Goal: Task Accomplishment & Management: Manage account settings

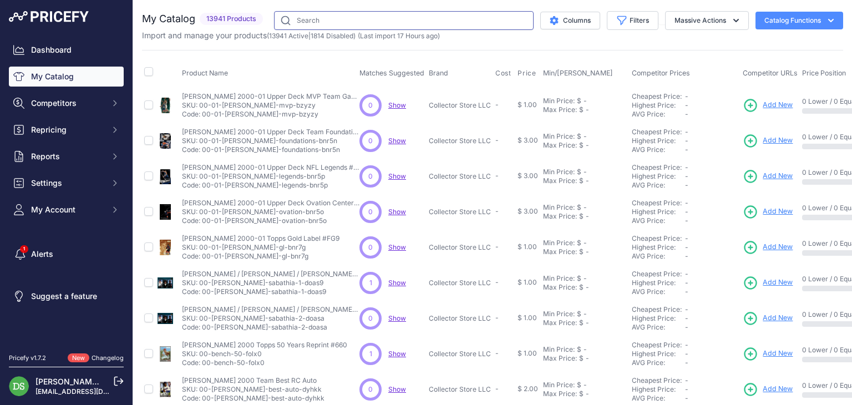
click at [372, 14] on input "text" at bounding box center [404, 20] width 260 height 19
paste input "2021 [PERSON_NAME] Baseball Blaster Box"
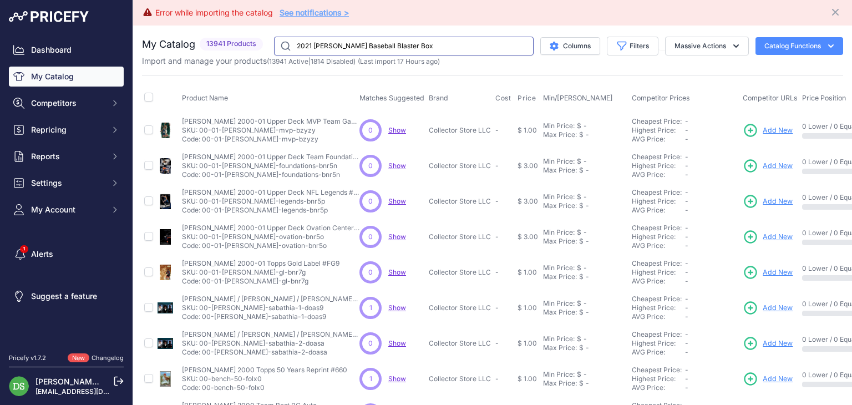
type input "2021 Bowman Baseball Blaster Box"
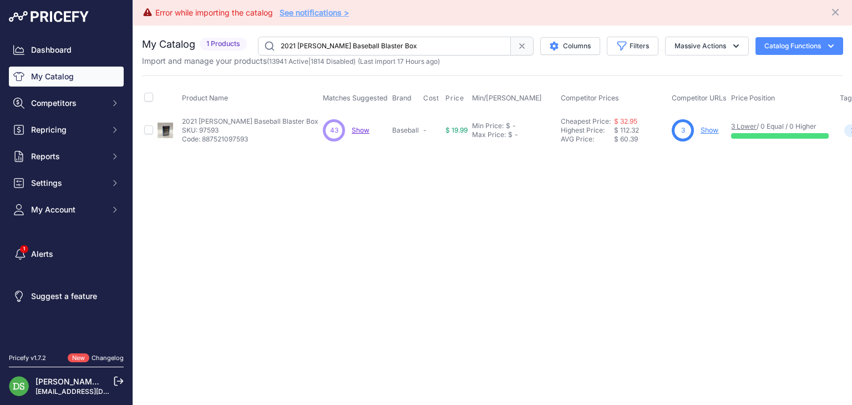
click at [701, 127] on link "Show" at bounding box center [710, 130] width 18 height 8
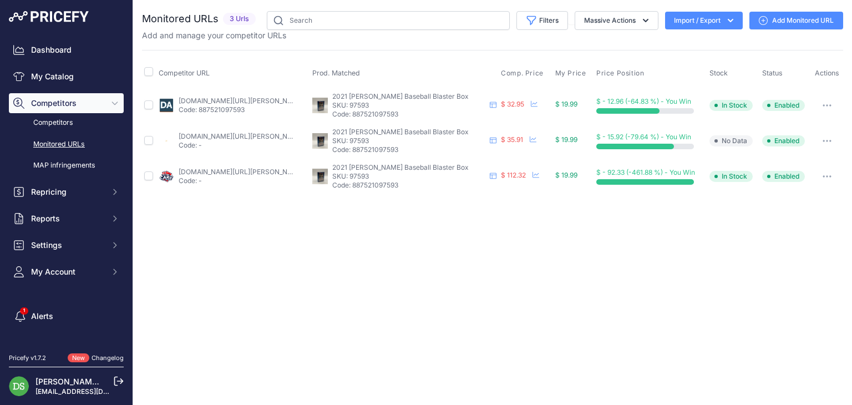
drag, startPoint x: 211, startPoint y: 100, endPoint x: 213, endPoint y: 109, distance: 9.2
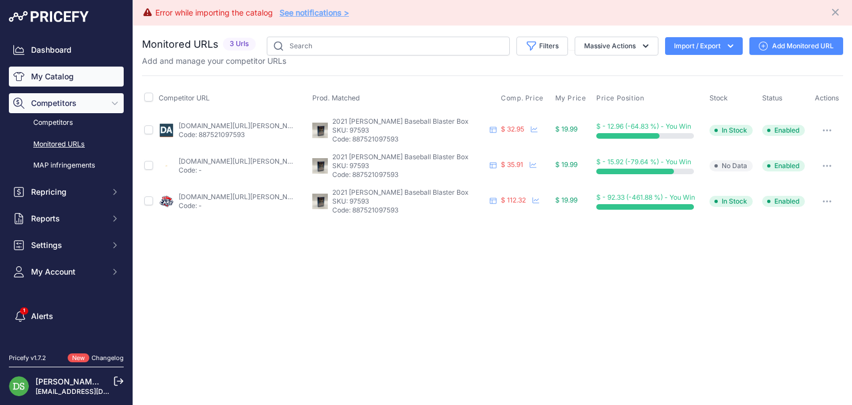
click at [57, 78] on link "My Catalog" at bounding box center [66, 77] width 115 height 20
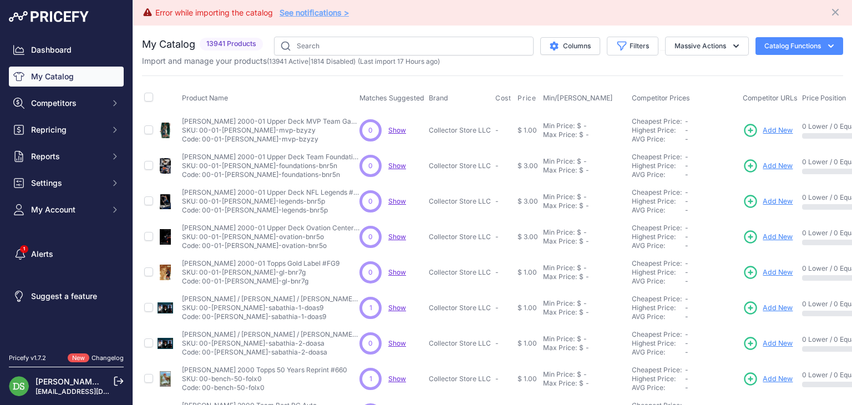
click at [356, 35] on div "You are not connected to the internet. My Catalog" at bounding box center [492, 359] width 701 height 666
click at [351, 42] on input "text" at bounding box center [404, 46] width 260 height 19
paste input "2021 Topps Chrome Baseball Blaster Box"
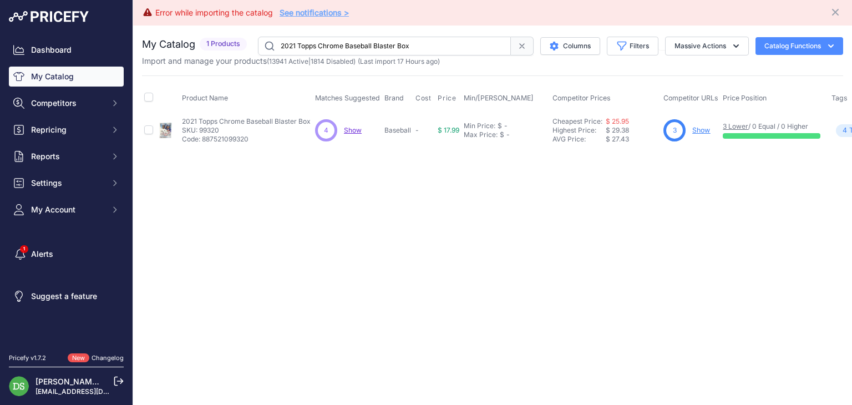
click at [382, 41] on input "2021 Topps Chrome Baseball Blaster Box" at bounding box center [384, 46] width 253 height 19
click at [381, 41] on input "2021 Topps Chrome Baseball Blaster Box" at bounding box center [384, 46] width 253 height 19
paste input "2 Bowman Draft Baseball Super Jumbo"
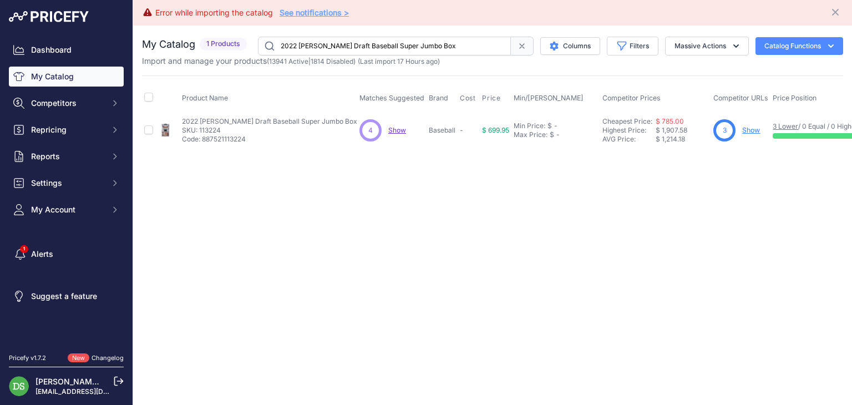
click at [387, 48] on input "2022 Bowman Draft Baseball Super Jumbo Box" at bounding box center [384, 46] width 253 height 19
click at [387, 47] on input "2022 Bowman Draft Baseball Super Jumbo Box" at bounding box center [384, 46] width 253 height 19
click at [386, 47] on input "2022 Bowman Draft Baseball Super Jumbo Box" at bounding box center [384, 46] width 253 height 19
paste input "Panini Chronicles Baseball Blaster"
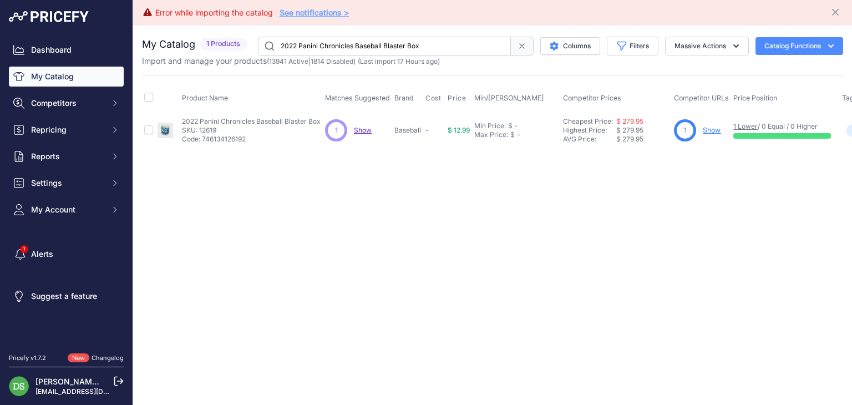
click at [403, 44] on input "2022 Panini Chronicles Baseball Blaster Box" at bounding box center [384, 46] width 253 height 19
paste input "Topps Chrome Sonic Baseball Hobby LITE"
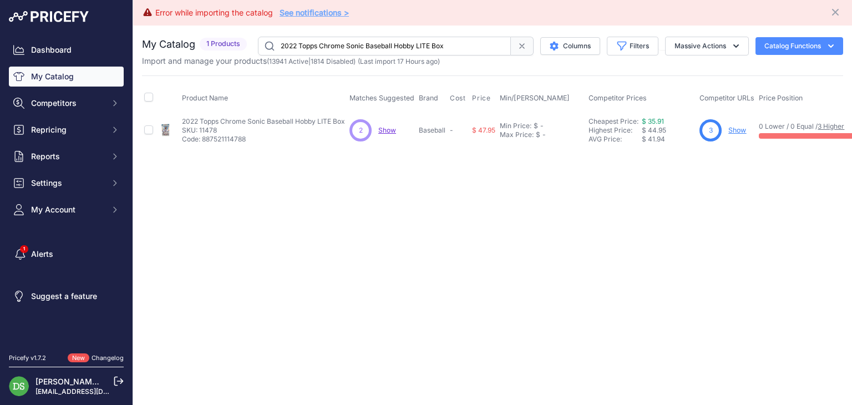
click at [367, 52] on input "2022 Topps Chrome Sonic Baseball Hobby LITE Box" at bounding box center [384, 46] width 253 height 19
paste input "Heritage Baseball Retail"
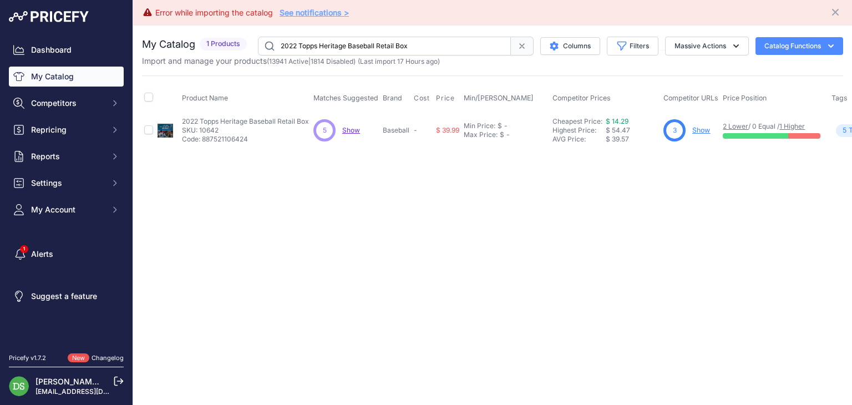
click at [369, 43] on input "2022 Topps Heritage Baseball Retail Box" at bounding box center [384, 46] width 253 height 19
click at [368, 43] on input "2022 Topps Heritage Baseball Retail Box" at bounding box center [384, 46] width 253 height 19
paste input "3 Bowman Chrome Baseball Hobby"
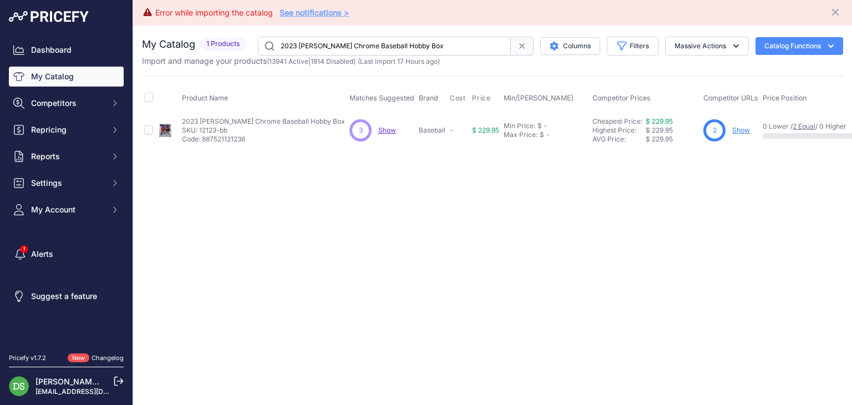
click at [406, 48] on input "2023 Bowman Chrome Baseball Hobby Box" at bounding box center [384, 46] width 253 height 19
paste input "Leaf Perfect Game All American Classic"
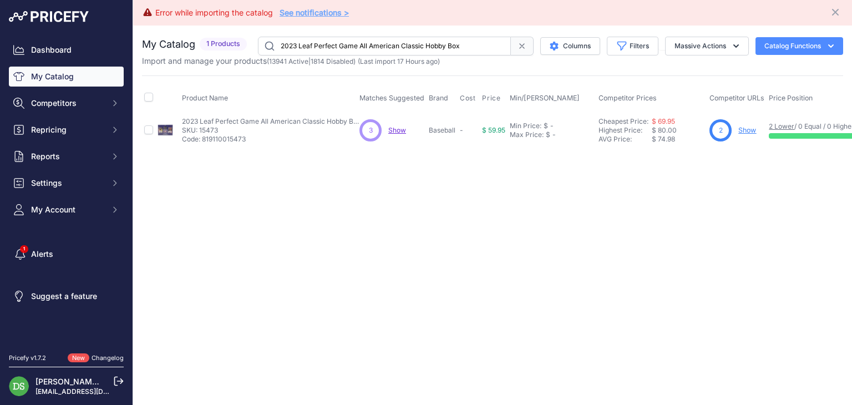
click at [374, 36] on div "You are not connected to the internet. My Catalog" at bounding box center [492, 93] width 701 height 134
click at [374, 37] on input "2023 Leaf Perfect Game All American Classic Hobby Box" at bounding box center [384, 46] width 253 height 19
click at [372, 43] on input "2023 Leaf Perfect Game All American Classic Hobby Box" at bounding box center [384, 46] width 253 height 19
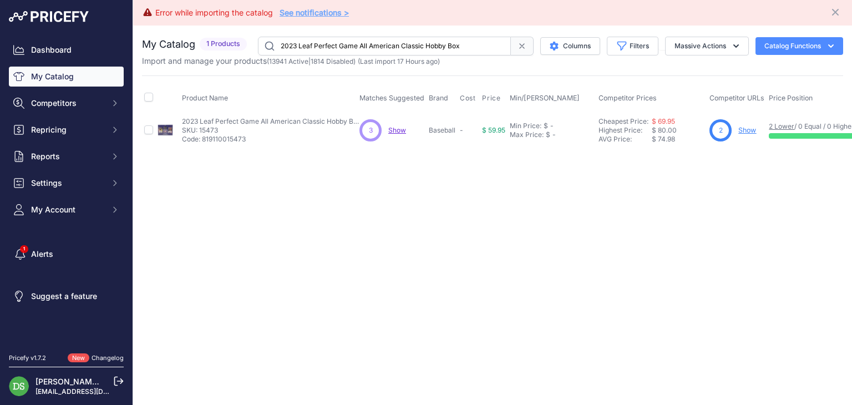
paste input "Topps Heritage High Number Baseball Blaster"
click at [423, 38] on input "2023 Topps Heritage High Number Baseball Blaster Box" at bounding box center [384, 46] width 253 height 19
click at [422, 38] on input "2023 Topps Heritage High Number Baseball Blaster Box" at bounding box center [384, 46] width 253 height 19
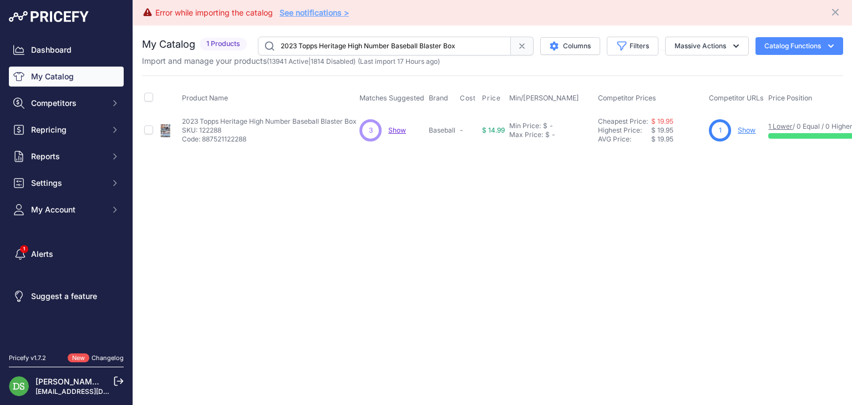
click at [421, 38] on input "2023 Topps Heritage High Number Baseball Blaster Box" at bounding box center [384, 46] width 253 height 19
paste input "4 Panini Flawless Baseball 2-Box Hobby Case"
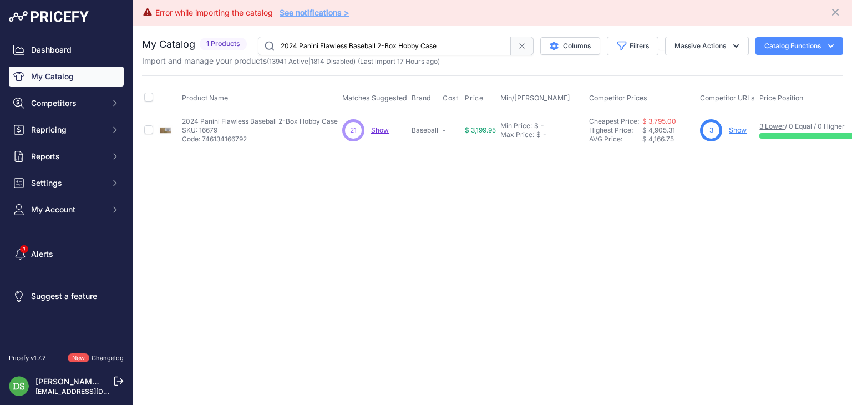
click at [366, 45] on input "2024 Panini Flawless Baseball 2-Box Hobby Case" at bounding box center [384, 46] width 253 height 19
click at [366, 44] on input "2024 Panini Flawless Baseball 2-Box Hobby Case" at bounding box center [384, 46] width 253 height 19
paste input "Hobby Box"
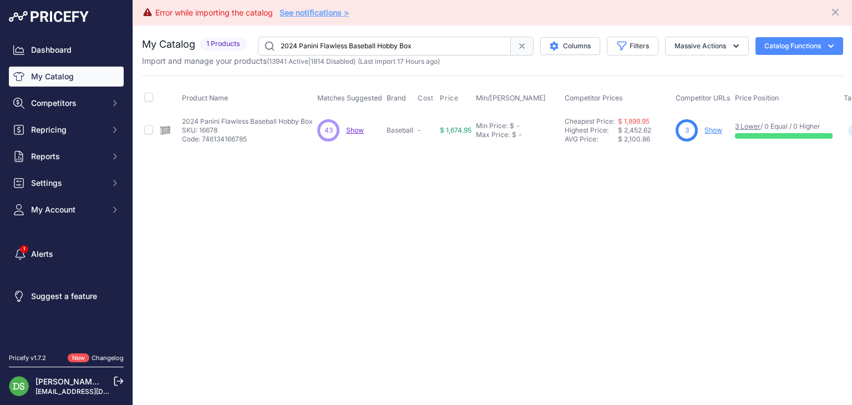
click at [381, 41] on input "2024 Panini Flawless Baseball Hobby Box" at bounding box center [384, 46] width 253 height 19
click at [380, 41] on input "2024 Panini Flawless Baseball Hobby Box" at bounding box center [384, 46] width 253 height 19
paste input "Topps Archives Baseball Collector's"
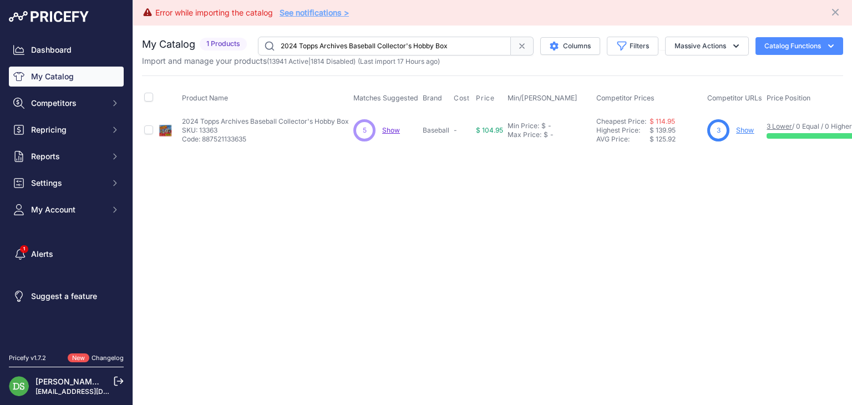
click at [402, 44] on input "2024 Topps Archives Baseball Collector's Hobby Box" at bounding box center [384, 46] width 253 height 19
paste input "Cosmic Chrome Baseball"
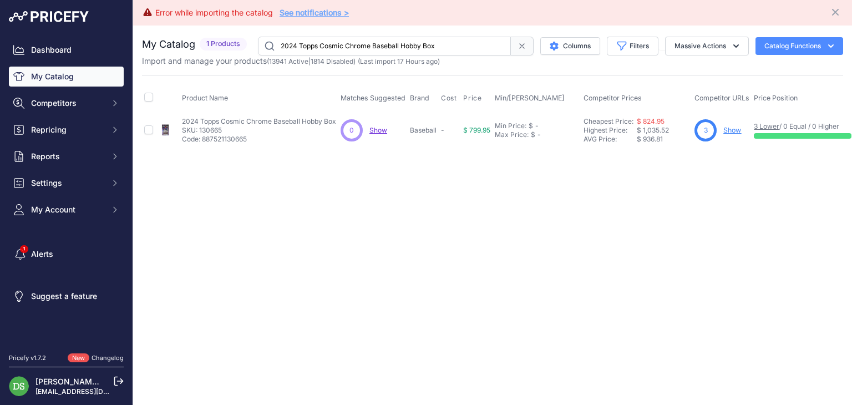
click at [360, 44] on input "2024 Topps Cosmic Chrome Baseball Hobby Box" at bounding box center [384, 46] width 253 height 19
click at [357, 44] on input "2024 Topps Cosmic Chrome Baseball Hobby Box" at bounding box center [384, 46] width 253 height 19
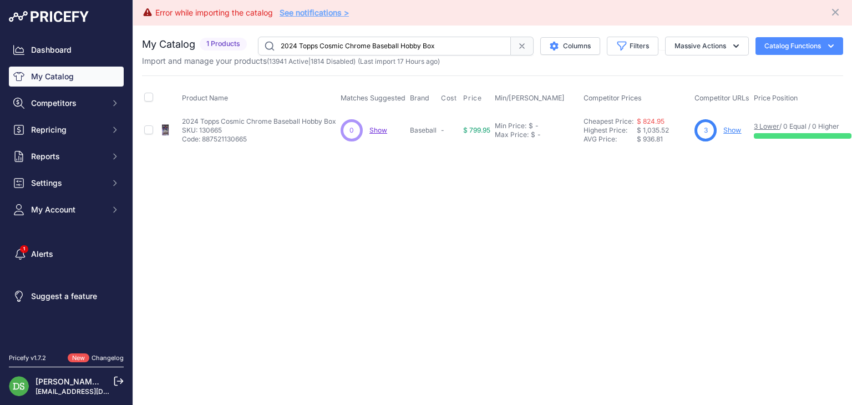
paste input "5 Topps Series 1 Baseball Retail"
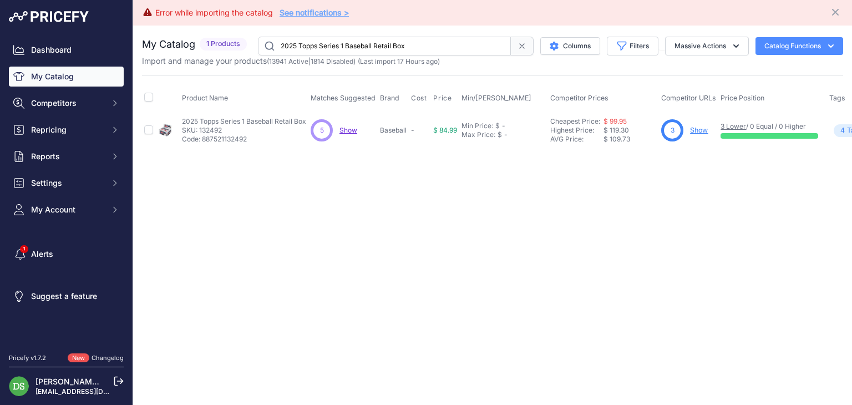
click at [362, 48] on input "2025 Topps Series 1 Baseball Retail Box" at bounding box center [384, 46] width 253 height 19
paste input "2 Baseball Blaster"
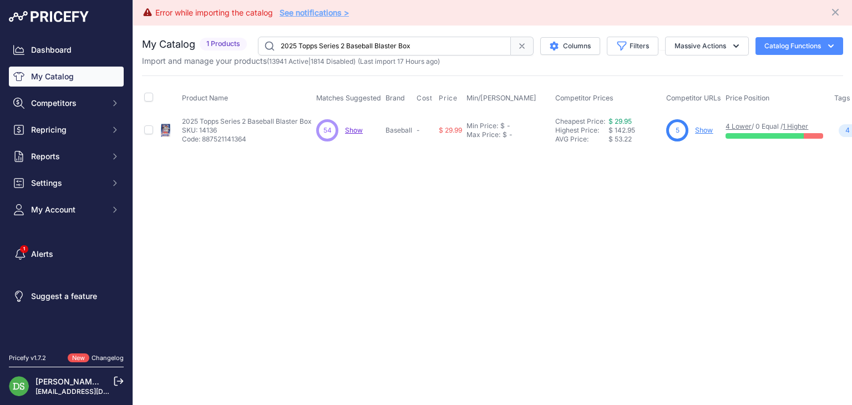
click at [400, 49] on input "2025 Topps Series 2 Baseball Blaster Box" at bounding box center [384, 46] width 253 height 19
click at [399, 48] on input "2025 Topps Series 2 Baseball Blaster Box" at bounding box center [384, 46] width 253 height 19
paste input "Mega"
click at [385, 37] on input "2025 Topps Series 2 Baseball Mega Box" at bounding box center [384, 46] width 253 height 19
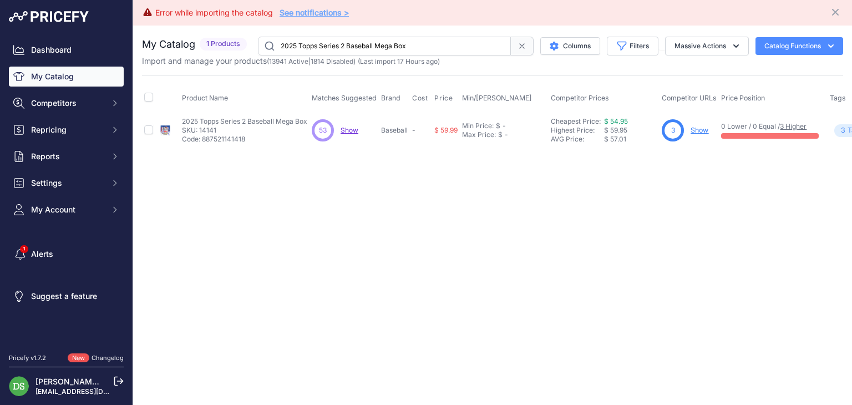
click at [385, 37] on input "2025 Topps Series 2 Baseball Mega Box" at bounding box center [384, 46] width 253 height 19
paste input "2-23 Donruss Basketball Fat Pack"
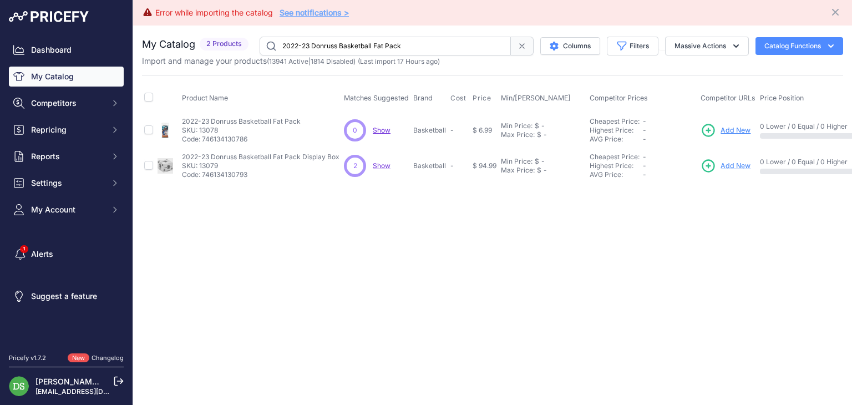
click at [382, 52] on input "2022-23 Donruss Basketball Fat Pack" at bounding box center [385, 46] width 251 height 19
click at [385, 50] on input "2022-23 Donruss Basketball Fat Pack" at bounding box center [385, 46] width 251 height 19
paste input "2023-24 Panini Immaculate Basketball Hobby Box"
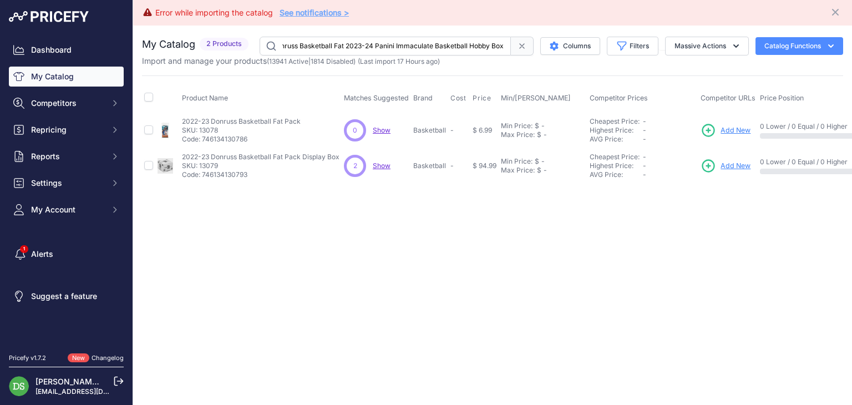
click at [385, 50] on input "2022-23 Donruss Basketball Fat 2023-24 Panini Immaculate Basketball Hobby Box" at bounding box center [385, 46] width 251 height 19
click at [386, 49] on input "2022-23 Donruss Basketball Fat 2023-24 Panini Immaculate Basketball Hobby Box" at bounding box center [385, 46] width 251 height 19
click at [391, 49] on input "2022-23 Donruss Basketball Fat 2023-24 Panini Immaculate Basketball Hobby Box" at bounding box center [385, 46] width 251 height 19
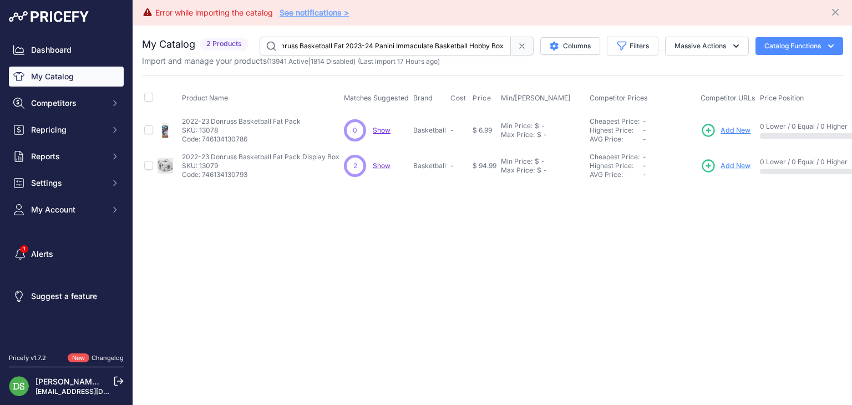
paste input "text"
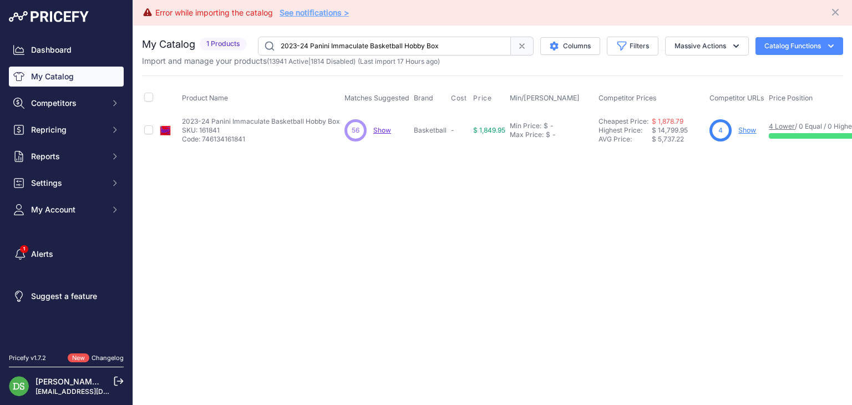
click at [378, 45] on input "2023-24 Panini Immaculate Basketball Hobby Box" at bounding box center [384, 46] width 253 height 19
paste input "Mosaic Basketball Hobby Blaster Box (Green Ice Prizm)"
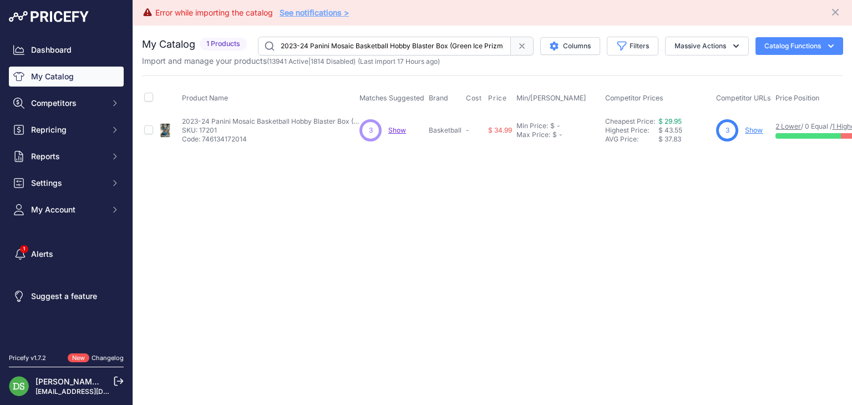
click at [388, 41] on input "2023-24 Panini Mosaic Basketball Hobby Blaster Box (Green Ice Prizm)" at bounding box center [384, 46] width 253 height 19
paste input "Prizm Draft Basketball Blaster (Hobby"
click at [416, 55] on p "Import and manage your products ( 13941 Active | 1814 Disabled ) (Last import 1…" at bounding box center [291, 60] width 298 height 11
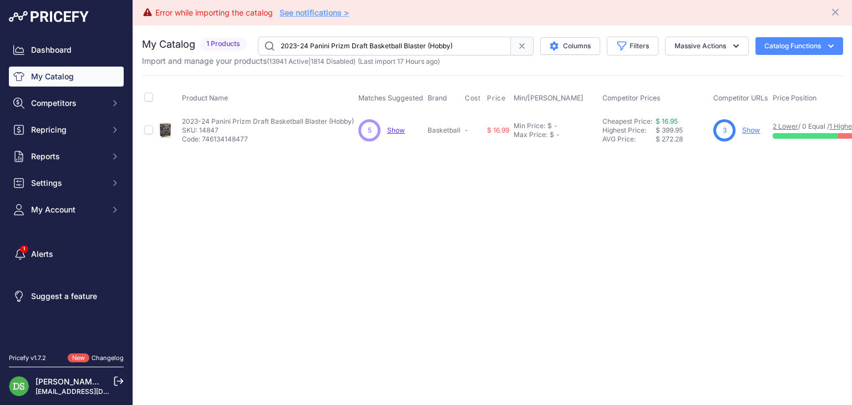
click at [417, 52] on input "2023-24 Panini Prizm Draft Basketball Blaster (Hobby)" at bounding box center [384, 46] width 253 height 19
click at [417, 48] on input "2023-24 Panini Prizm Draft Basketball Blaster (Hobby)" at bounding box center [384, 46] width 253 height 19
paste input "Select Basketball Hobby Blaster Box (Green Ice Prizm"
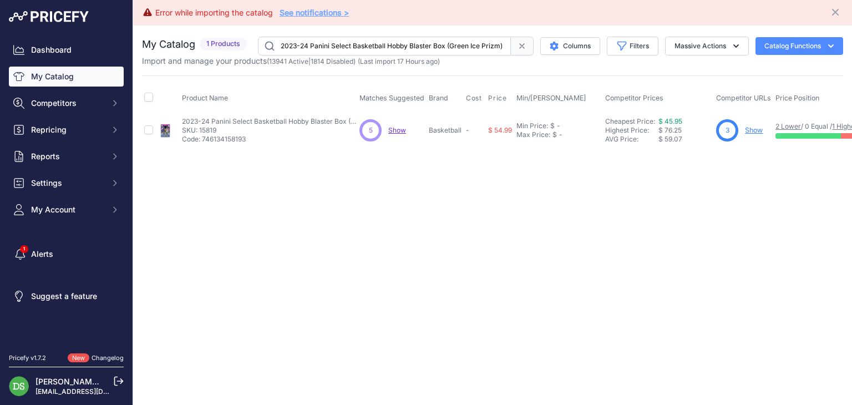
click at [404, 33] on div "You are not connected to the internet. My Catalog" at bounding box center [492, 93] width 701 height 134
click at [402, 40] on input "2023-24 Panini Select Basketball Hobby Blaster Box (Green Ice Prizm)" at bounding box center [384, 46] width 253 height 19
paste input "ox"
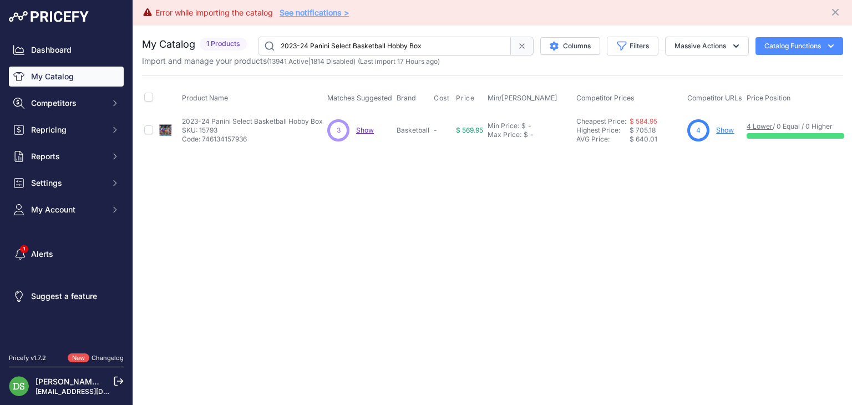
click at [347, 43] on input "2023-24 Panini Select Basketball Hobby Box" at bounding box center [384, 46] width 253 height 19
paste input "Topps Midnigh"
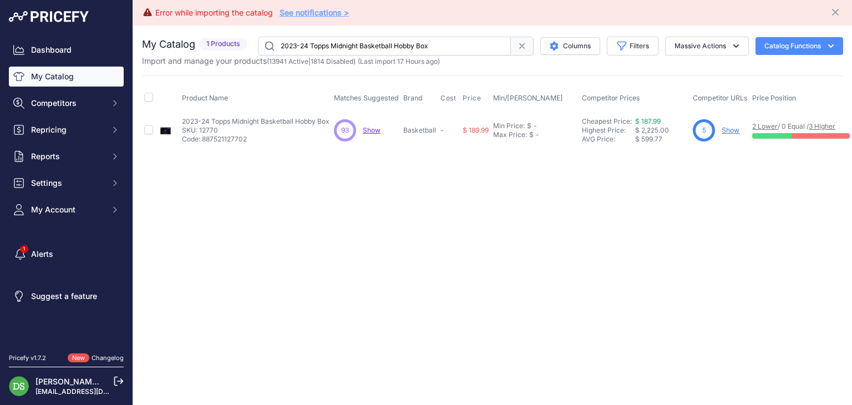
click at [355, 43] on input "2023-24 Topps Midnight Basketball Hobby Box" at bounding box center [384, 46] width 253 height 19
paste input "Three"
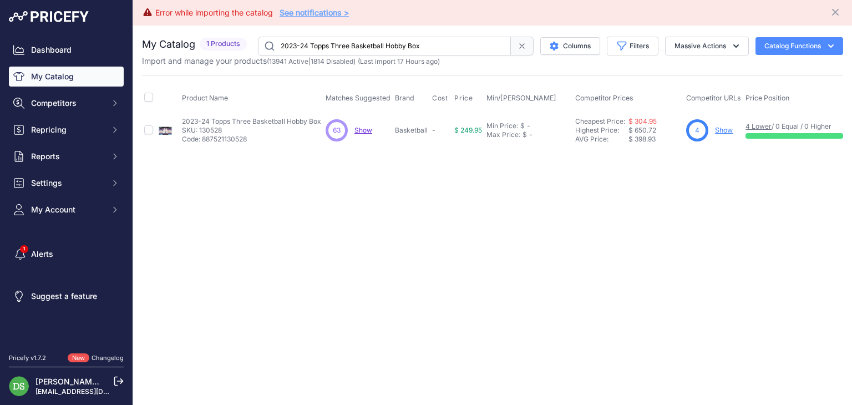
click at [404, 48] on input "2023-24 Topps Three Basketball Hobby Box" at bounding box center [384, 46] width 253 height 19
paste input "2024 Panini Caitlin Clark Basketball Blaster Box (Dot Parallels)"
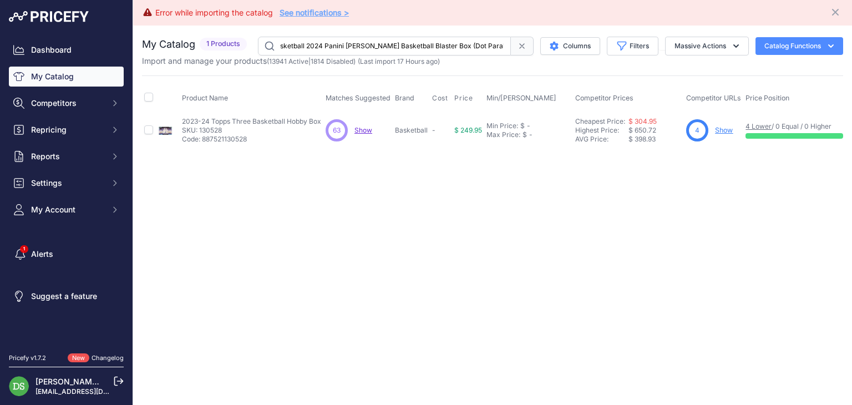
click at [402, 48] on input "2023-24 Topps Three Basketball 2024 Panini Caitlin Clark Basketball Blaster Box…" at bounding box center [384, 46] width 253 height 19
paste input "4 Panini Caitlin Clark Basketball Blaster Box (Dot Parallels)"
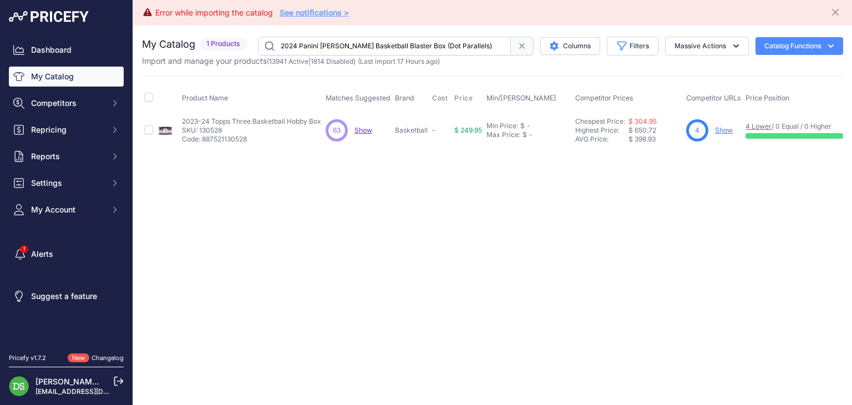
scroll to position [0, 0]
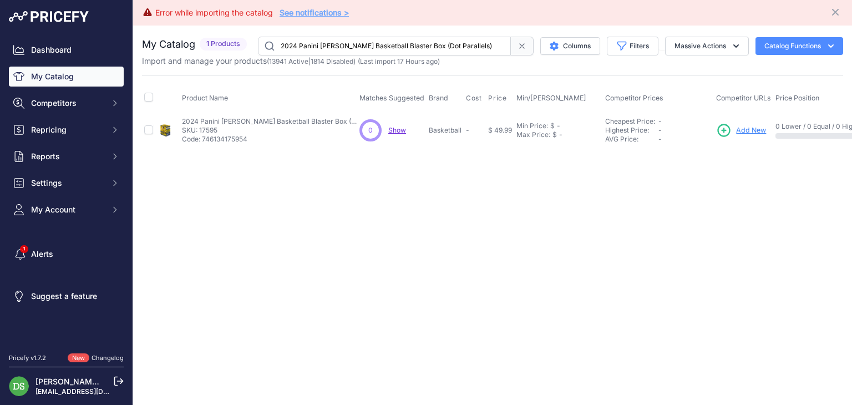
click at [362, 44] on input "2024 Panini Caitlin Clark Basketball Blaster Box (Dot Parallels)" at bounding box center [384, 46] width 253 height 19
click at [361, 44] on input "2024 Panini Caitlin Clark Basketball Blaster Box (Dot Parallels)" at bounding box center [384, 46] width 253 height 19
paste input "Prizm Monopoly WNBA Basketball Blaster Box"
click at [312, 48] on input "2024 Panini Prizm Monopoly WNBA Basketball Blaster Box" at bounding box center [384, 46] width 253 height 19
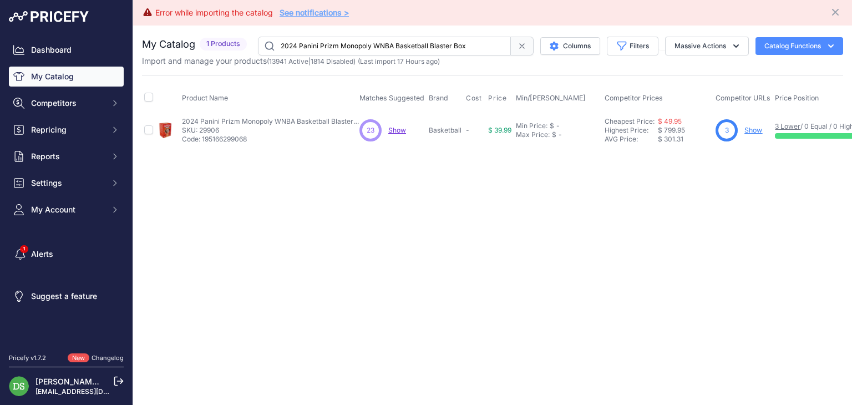
click at [312, 48] on input "2024 Panini Prizm Monopoly WNBA Basketball Blaster Box" at bounding box center [384, 46] width 253 height 19
paste input "-25 Panini Donruss Basketball Hobby"
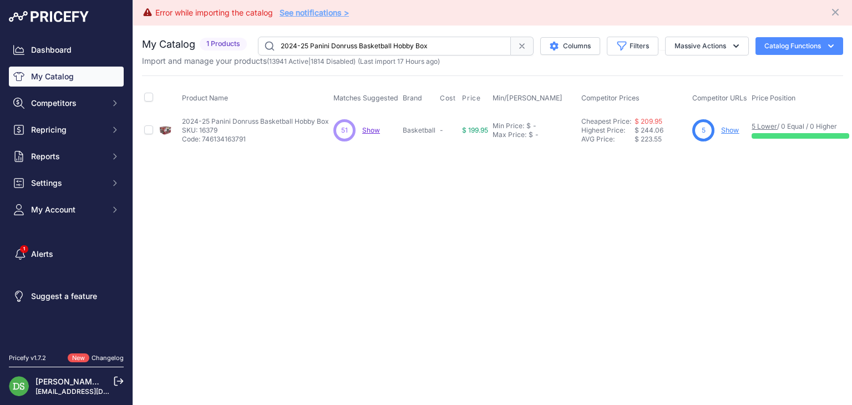
click at [386, 59] on span "(Last import 17 Hours ago)" at bounding box center [399, 61] width 82 height 8
click at [389, 43] on input "2024-25 Panini Donruss Basketball Hobby Box" at bounding box center [384, 46] width 253 height 19
click at [320, 48] on input "2024-25 Panini Donruss Basketball Hobby Box" at bounding box center [384, 46] width 253 height 19
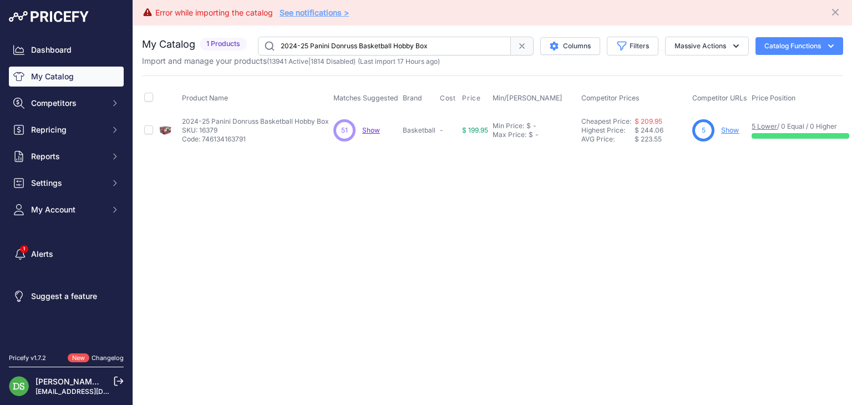
click at [320, 49] on input "2024-25 Panini Donruss Basketball Hobby Box" at bounding box center [384, 46] width 253 height 19
paste input "2024-25 Panini Prizm Basketball Hobby Box"
click at [333, 45] on input "2024-25 2024-25 Panini Prizm Basketball Hobby Box Donruss Basketball Hobby Box" at bounding box center [384, 46] width 253 height 19
click at [334, 46] on input "2024-25 2024-25 Panini Prizm Basketball Hobby Box Donruss Basketball Hobby Box" at bounding box center [384, 46] width 253 height 19
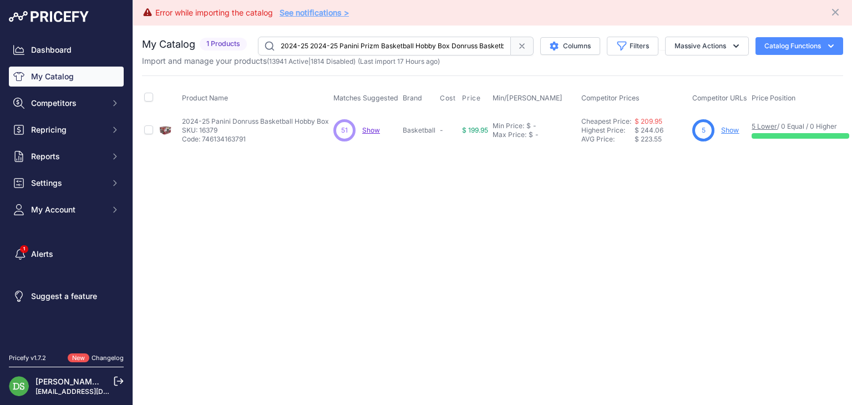
paste input "Panini Prizm"
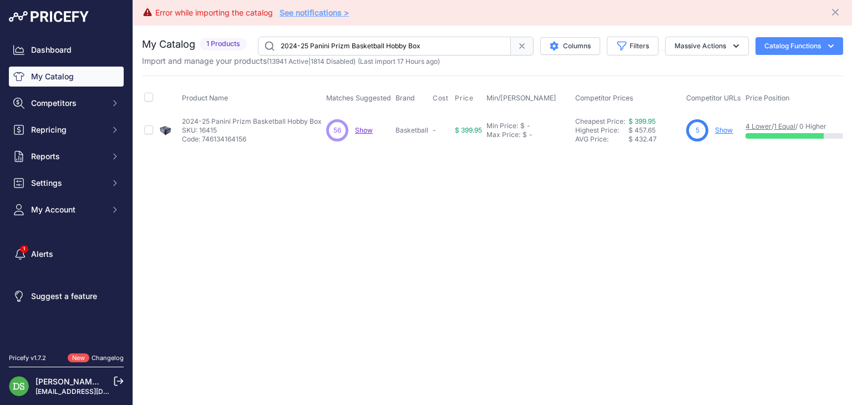
click at [386, 39] on input "2024-25 Panini Prizm Basketball Hobby Box" at bounding box center [384, 46] width 253 height 19
paste input "Panini WWE Three Count"
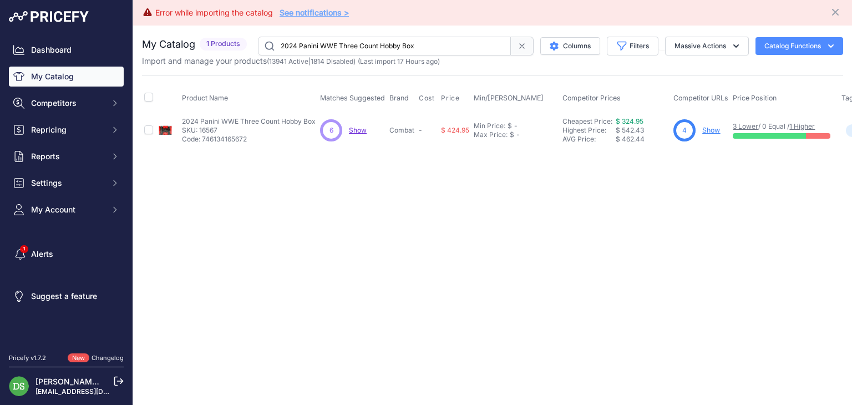
click at [383, 44] on input "2024 Panini WWE Three Count Hobby Box" at bounding box center [384, 46] width 253 height 19
click at [383, 41] on input "2024 Panini WWE Three Count Hobby Box" at bounding box center [384, 46] width 253 height 19
click at [383, 39] on input "2024 Panini WWE Three Count Hobby Box" at bounding box center [384, 46] width 253 height 19
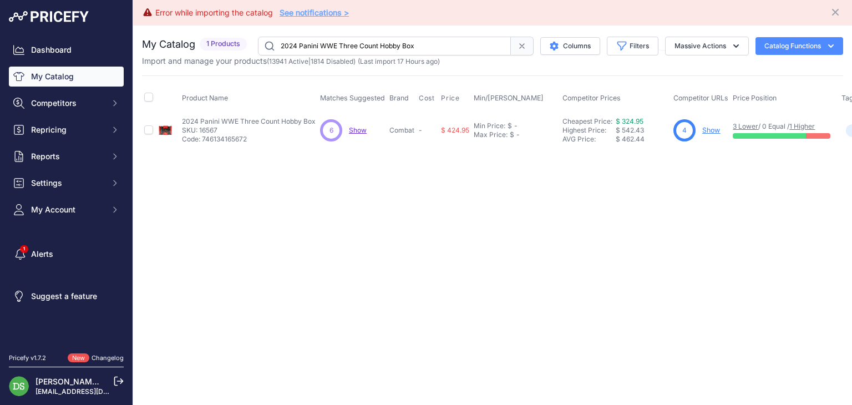
paste input "2024 Topps Finest UFC Blaster Box"
click at [390, 44] on input "2024 Panini WWE Three Count 2024 Topps Finest UFC Blaster BoxHobby Box" at bounding box center [384, 46] width 253 height 19
paste input "Topps Finest UFC Blaster"
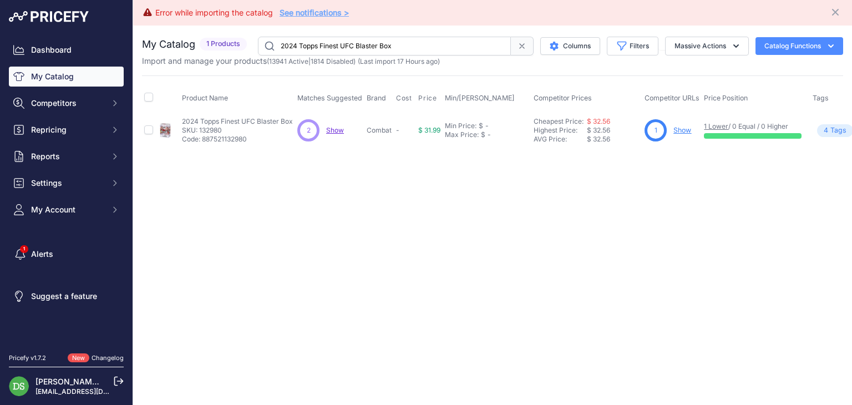
click at [373, 37] on input "2024 Topps Finest UFC Blaster Box" at bounding box center [384, 46] width 253 height 19
click at [373, 35] on div "You are not connected to the internet. My Catalog" at bounding box center [492, 93] width 701 height 134
click at [376, 41] on input "2024 Topps Finest UFC Blaster Box" at bounding box center [384, 46] width 253 height 19
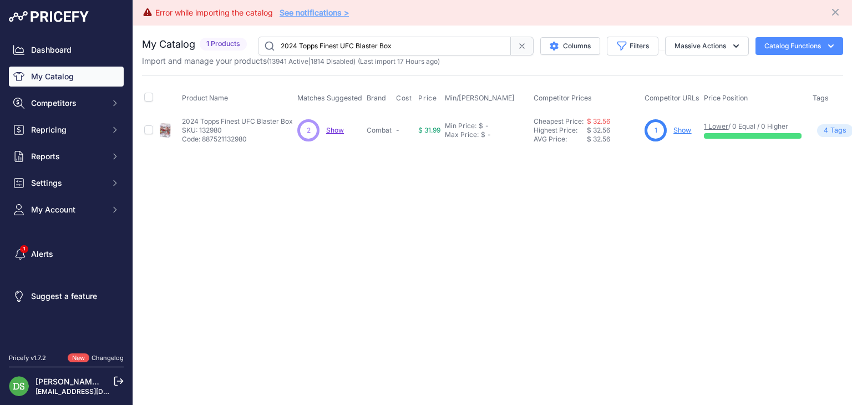
click at [376, 41] on input "2024 Topps Finest UFC Blaster Box" at bounding box center [384, 46] width 253 height 19
paste input "17 Panini Donruss Optic Football"
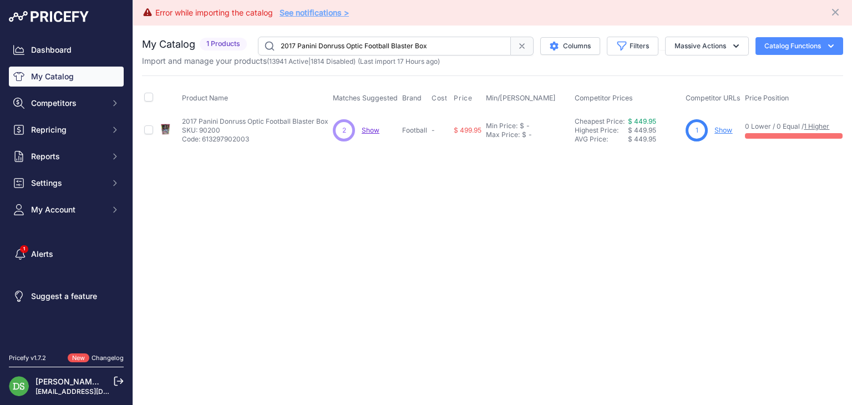
click at [412, 52] on input "2017 Panini Donruss Optic Football Blaster Box" at bounding box center [384, 46] width 253 height 19
click at [412, 47] on input "2017 Panini Donruss Optic Football Blaster Box" at bounding box center [384, 46] width 253 height 19
paste input "21 Panini Mosaic Football Cello Pack"
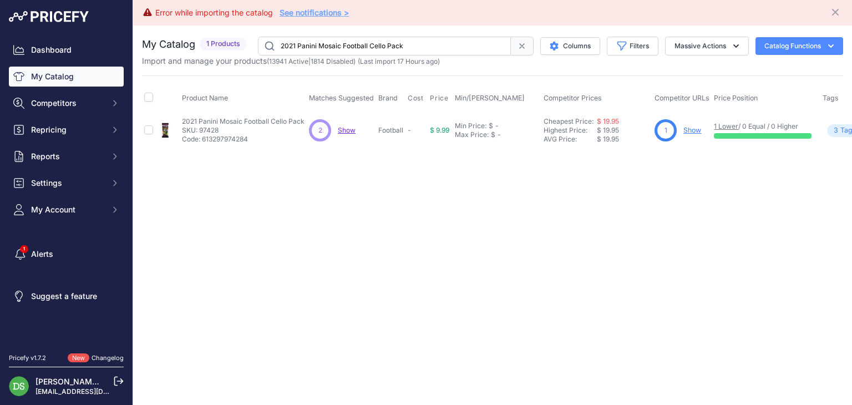
click at [377, 49] on input "2021 Panini Mosaic Football Cello Pack" at bounding box center [384, 46] width 253 height 19
paste input "2 Panini Contenders Football Blaster Box"
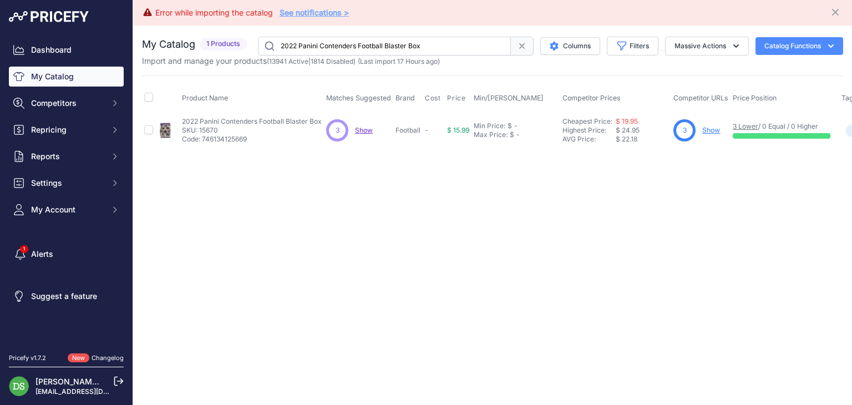
click at [388, 45] on input "2022 Panini Contenders Football Blaster Box" at bounding box center [384, 46] width 253 height 19
drag, startPoint x: 388, startPoint y: 45, endPoint x: 387, endPoint y: 58, distance: 12.3
click at [388, 47] on input "2022 Panini Contenders Football Blaster Box" at bounding box center [384, 46] width 253 height 19
click at [387, 58] on span "(Last import 17 Hours ago)" at bounding box center [399, 61] width 82 height 8
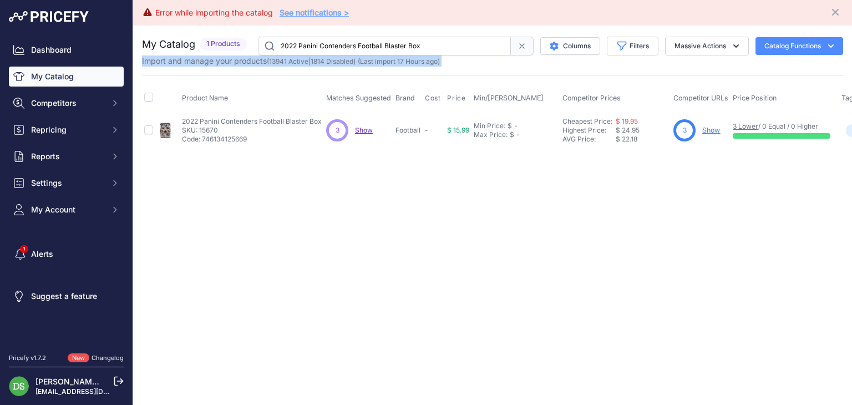
click at [387, 58] on span "(Last import 17 Hours ago)" at bounding box center [399, 61] width 82 height 8
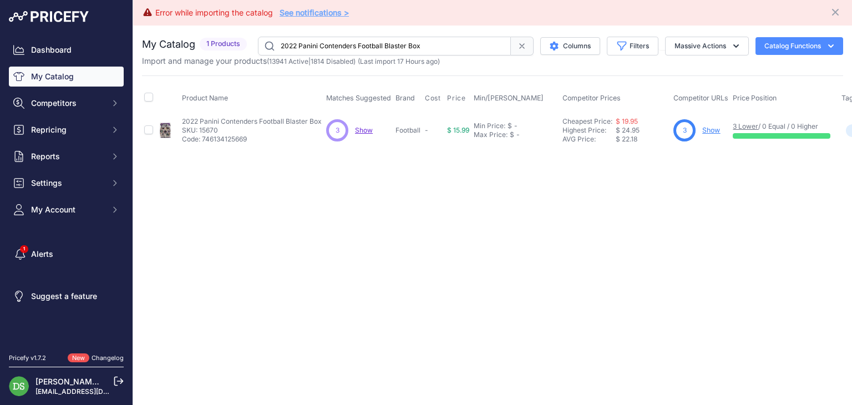
click at [391, 51] on input "2022 Panini Contenders Football Blaster Box" at bounding box center [384, 46] width 253 height 19
paste input "Prizm Football Blaster Box (Green and Light Blue Parallels)"
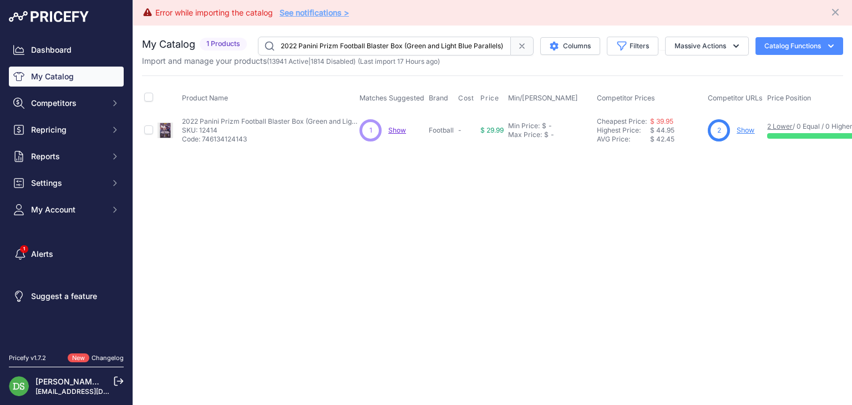
click at [406, 45] on input "2022 Panini Prizm Football Blaster Box (Green and Light Blue Parallels)" at bounding box center [384, 46] width 253 height 19
paste input "Score Football Blaster Box (Fanatic"
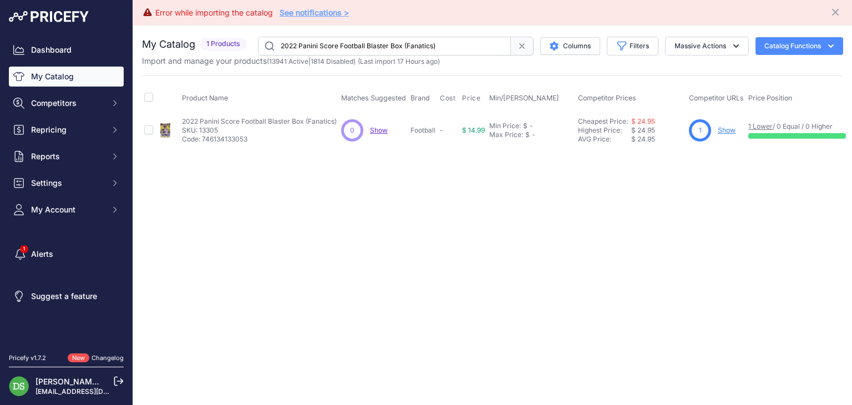
click at [400, 31] on div "You are not connected to the internet. My Catalog" at bounding box center [492, 93] width 701 height 134
click at [398, 38] on input "2022 Panini Score Football Blaster Box (Fanatics)" at bounding box center [384, 46] width 253 height 19
drag, startPoint x: 398, startPoint y: 38, endPoint x: 404, endPoint y: 37, distance: 6.9
click at [398, 38] on input "2022 Panini Score Football Blaster Box (Fanatics)" at bounding box center [384, 46] width 253 height 19
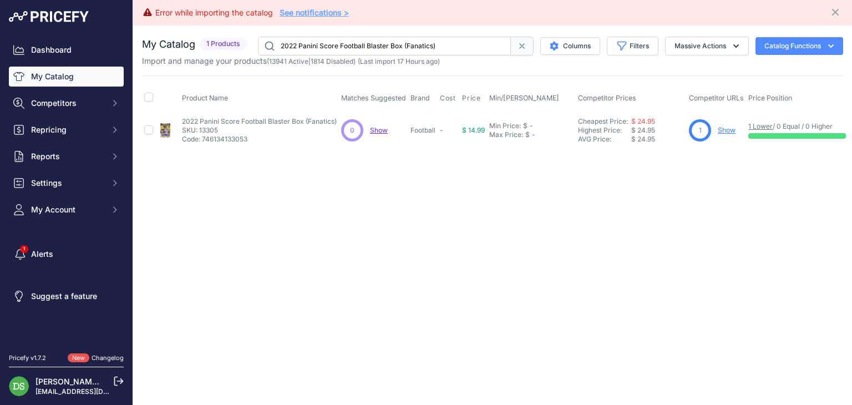
paste input "Retail Box"
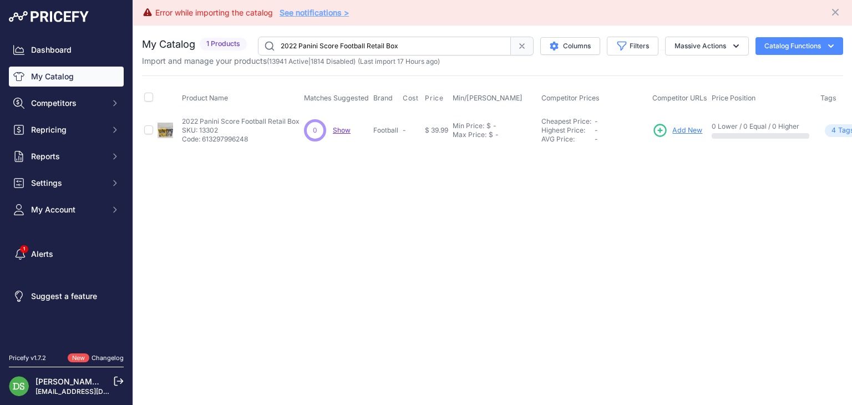
click at [367, 54] on input "2022 Panini Score Football Retail Box" at bounding box center [384, 46] width 253 height 19
paste input "elect Draft Football Fat Pack"
type input "2022 Panini Select Draft Football Fat Pack Box"
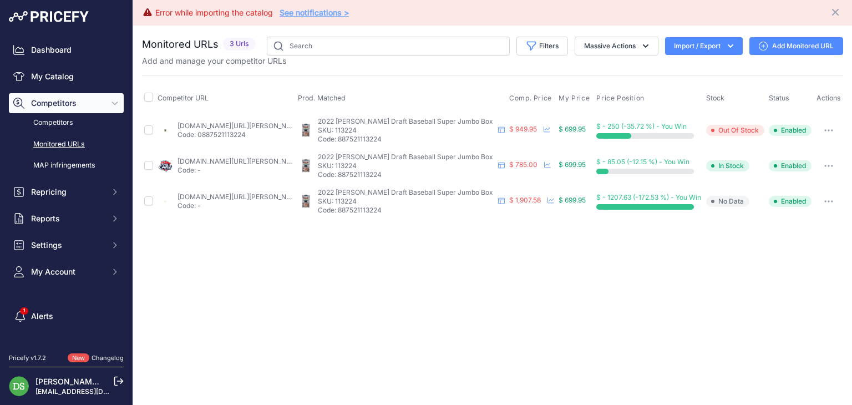
click at [822, 163] on button "button" at bounding box center [829, 166] width 22 height 16
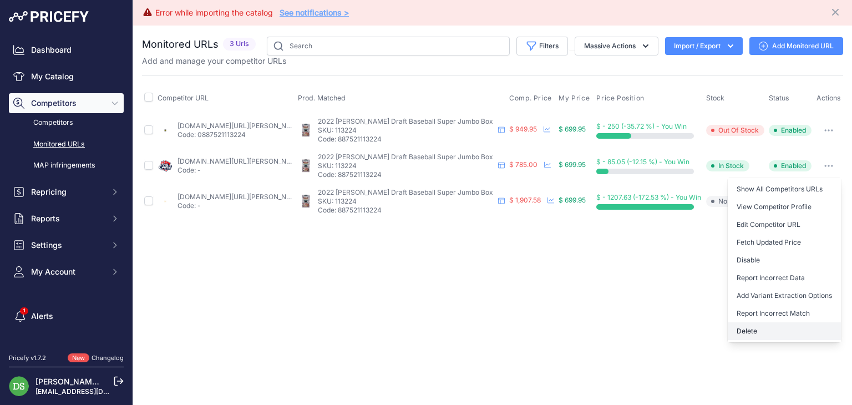
click at [755, 331] on button "Delete" at bounding box center [784, 331] width 113 height 18
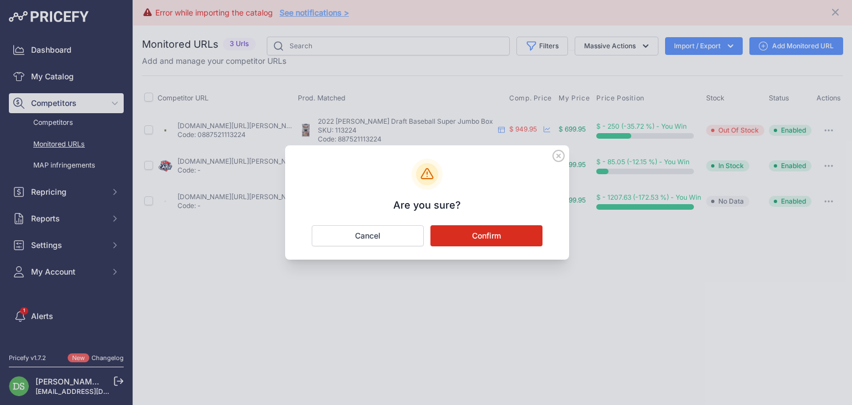
click at [489, 226] on div "Are you sure? Confirm Cancel" at bounding box center [427, 202] width 284 height 114
click at [524, 234] on button "Confirm" at bounding box center [487, 235] width 112 height 21
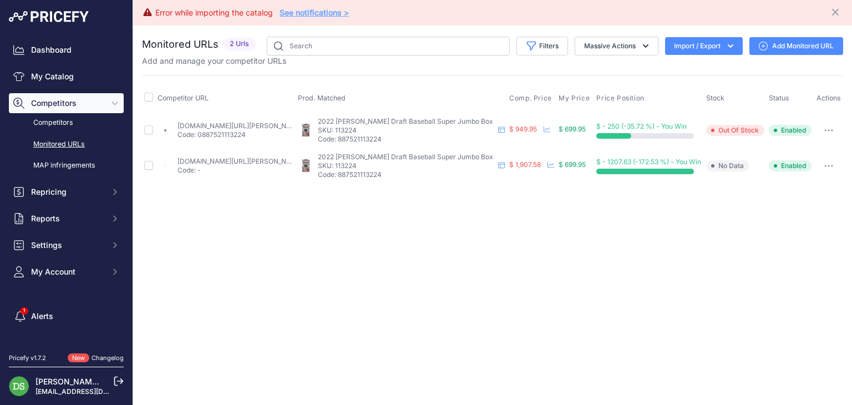
click at [828, 159] on button "button" at bounding box center [829, 166] width 22 height 16
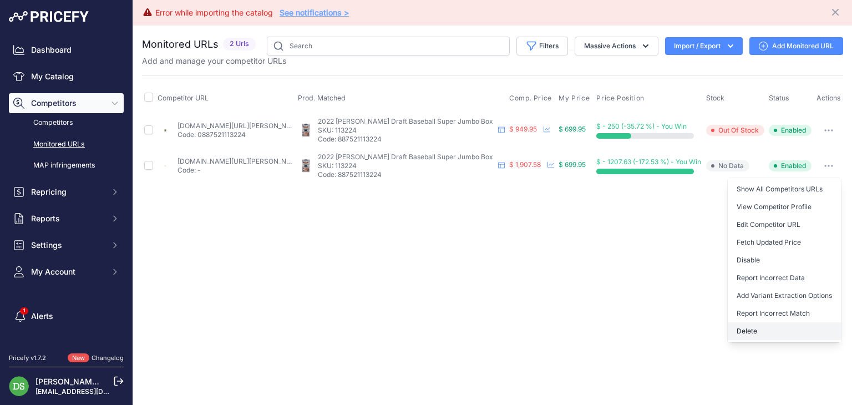
click at [752, 332] on button "Delete" at bounding box center [784, 331] width 113 height 18
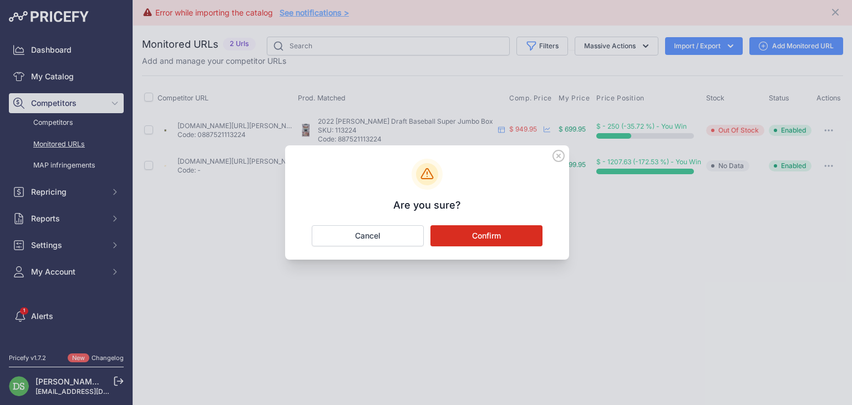
click at [529, 238] on button "Confirm" at bounding box center [487, 235] width 112 height 21
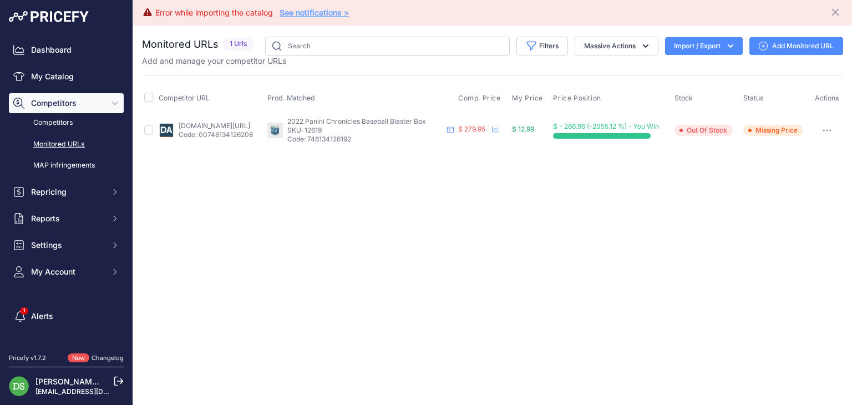
click at [827, 132] on button "button" at bounding box center [827, 131] width 22 height 16
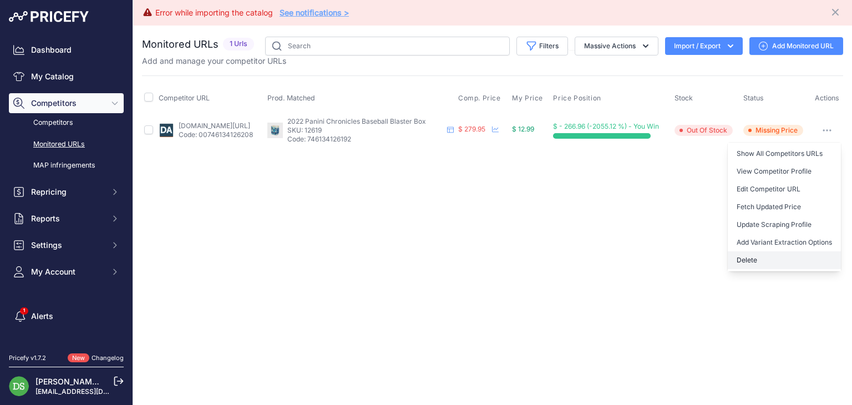
click at [752, 261] on button "Delete" at bounding box center [784, 260] width 113 height 18
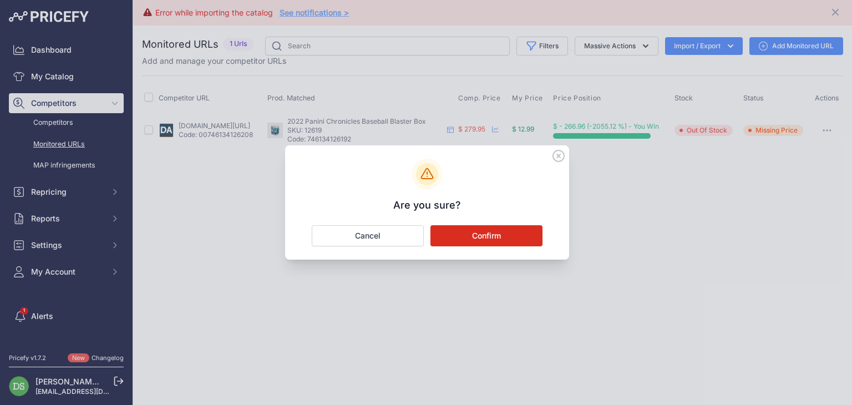
click at [495, 239] on button "Confirm" at bounding box center [487, 235] width 112 height 21
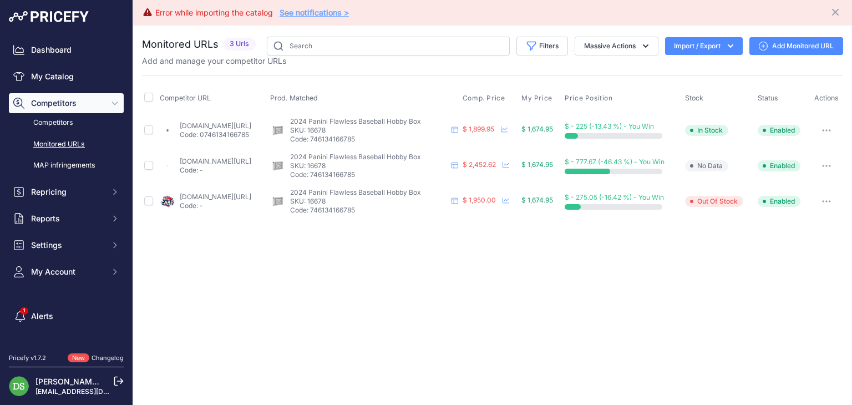
drag, startPoint x: 231, startPoint y: 195, endPoint x: 237, endPoint y: 167, distance: 29.1
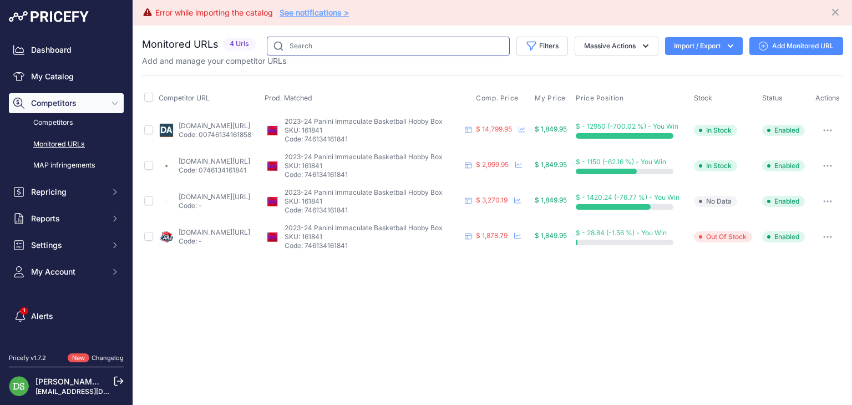
click at [381, 51] on input "text" at bounding box center [388, 46] width 243 height 19
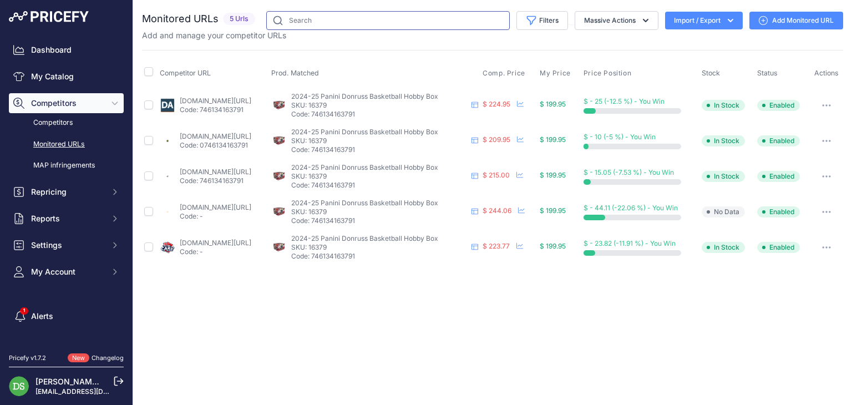
click at [407, 21] on input "text" at bounding box center [388, 20] width 244 height 19
paste input "2024-25 Panini Donruss Basketball Hobby Box"
type input "2024-25 Panini Donruss Basketball Hobby Box"
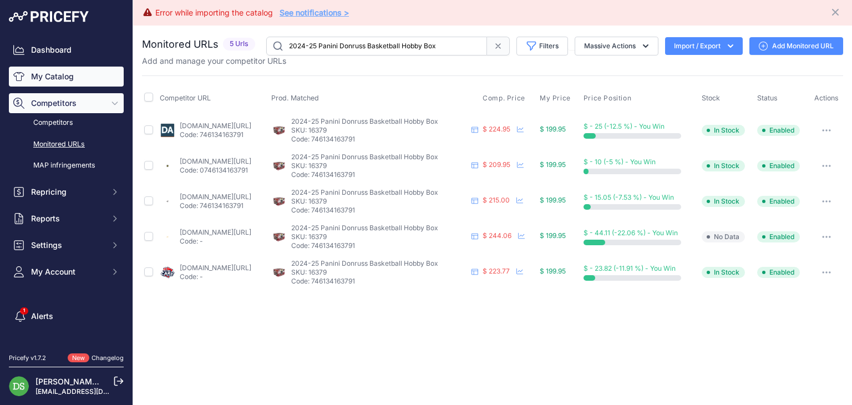
click at [58, 85] on link "My Catalog" at bounding box center [66, 77] width 115 height 20
